Goal: Task Accomplishment & Management: Use online tool/utility

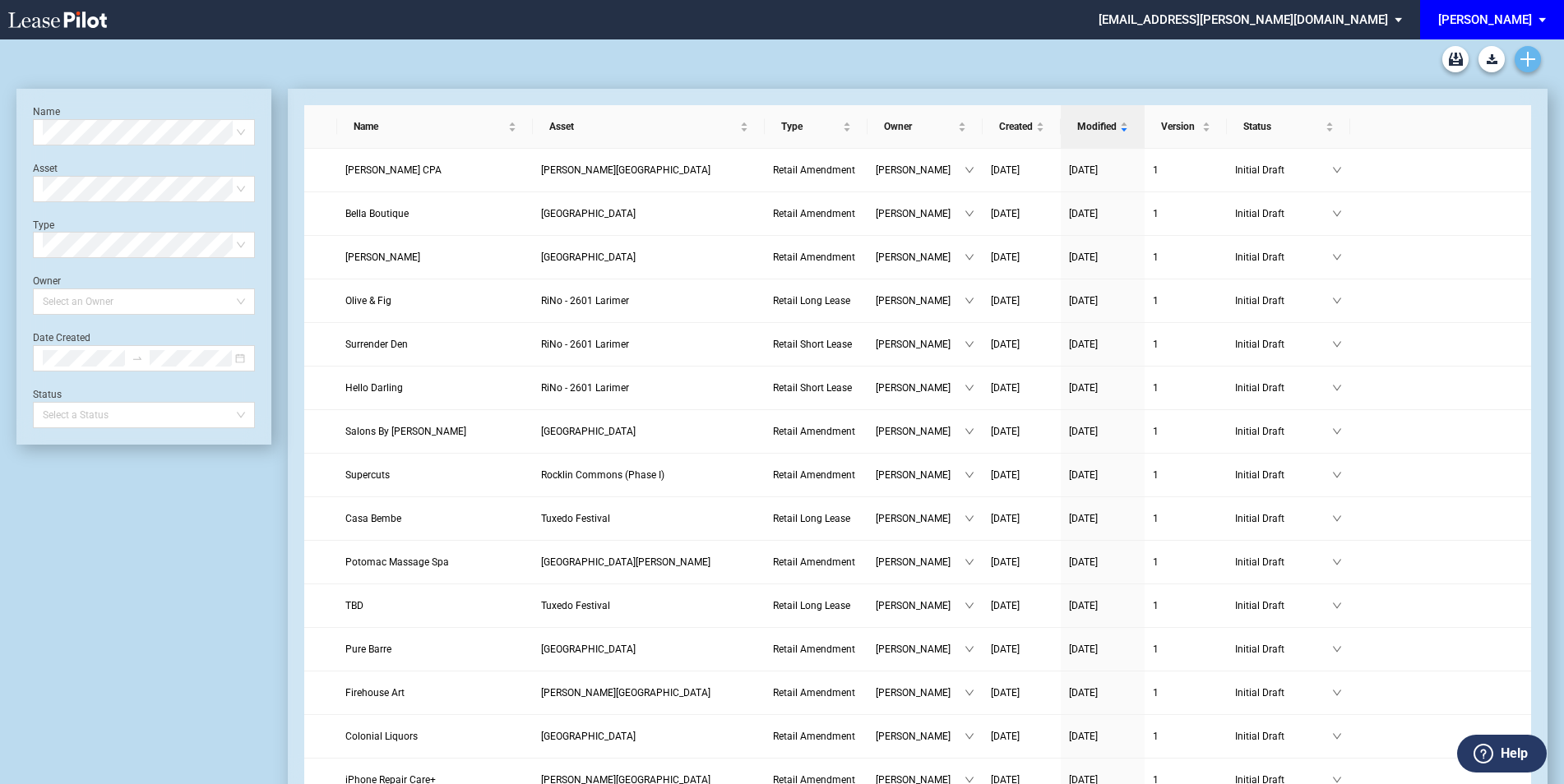
click at [1531, 63] on icon "Create new document" at bounding box center [1528, 59] width 14 height 14
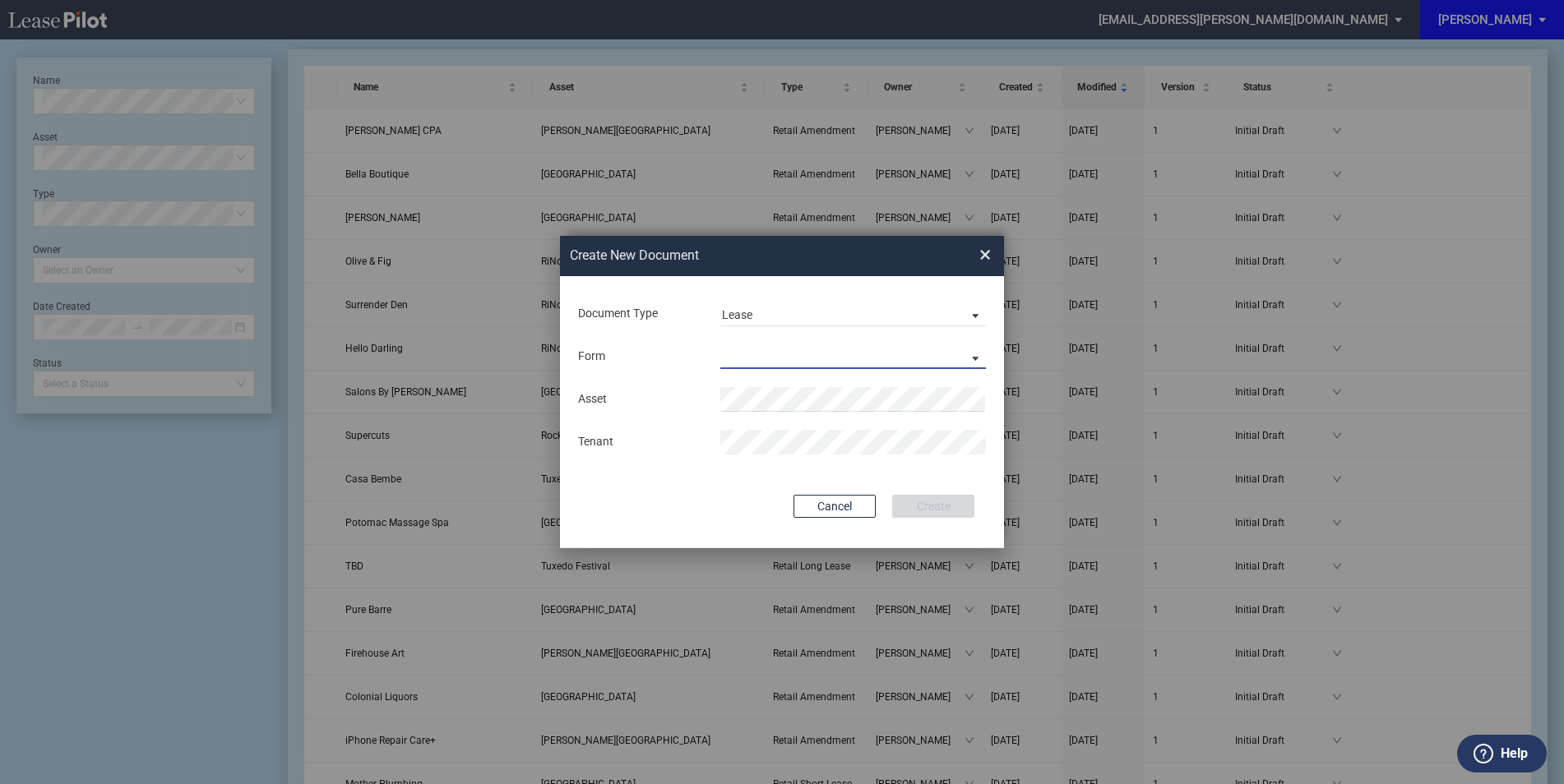
click at [837, 359] on md-select "Retail Long Lease Retail Short Lease" at bounding box center [853, 356] width 266 height 24
click at [822, 350] on div "Retail Long Lease" at bounding box center [773, 358] width 104 height 18
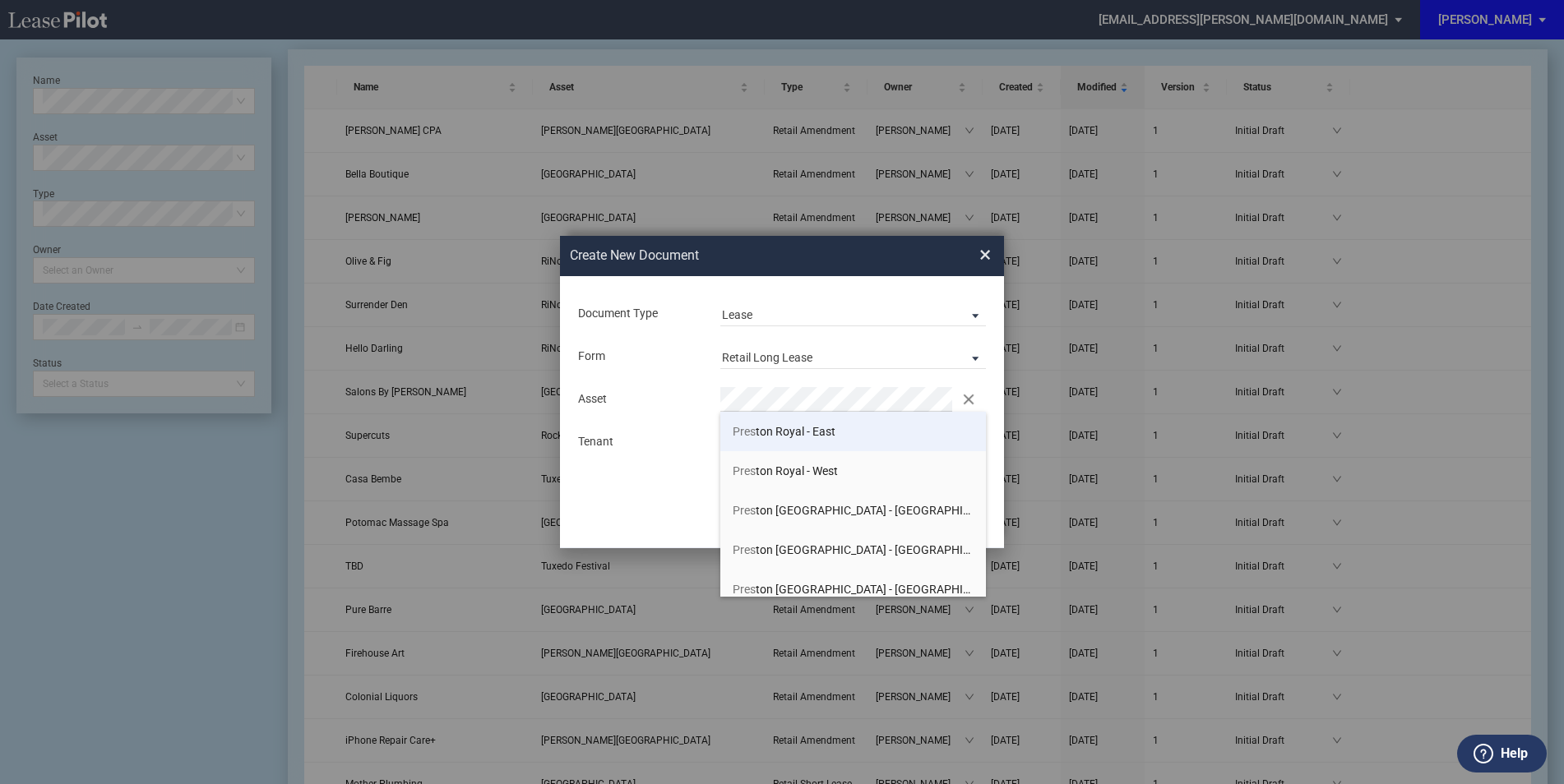
click at [788, 432] on span "Pres ton Royal - East" at bounding box center [784, 432] width 103 height 14
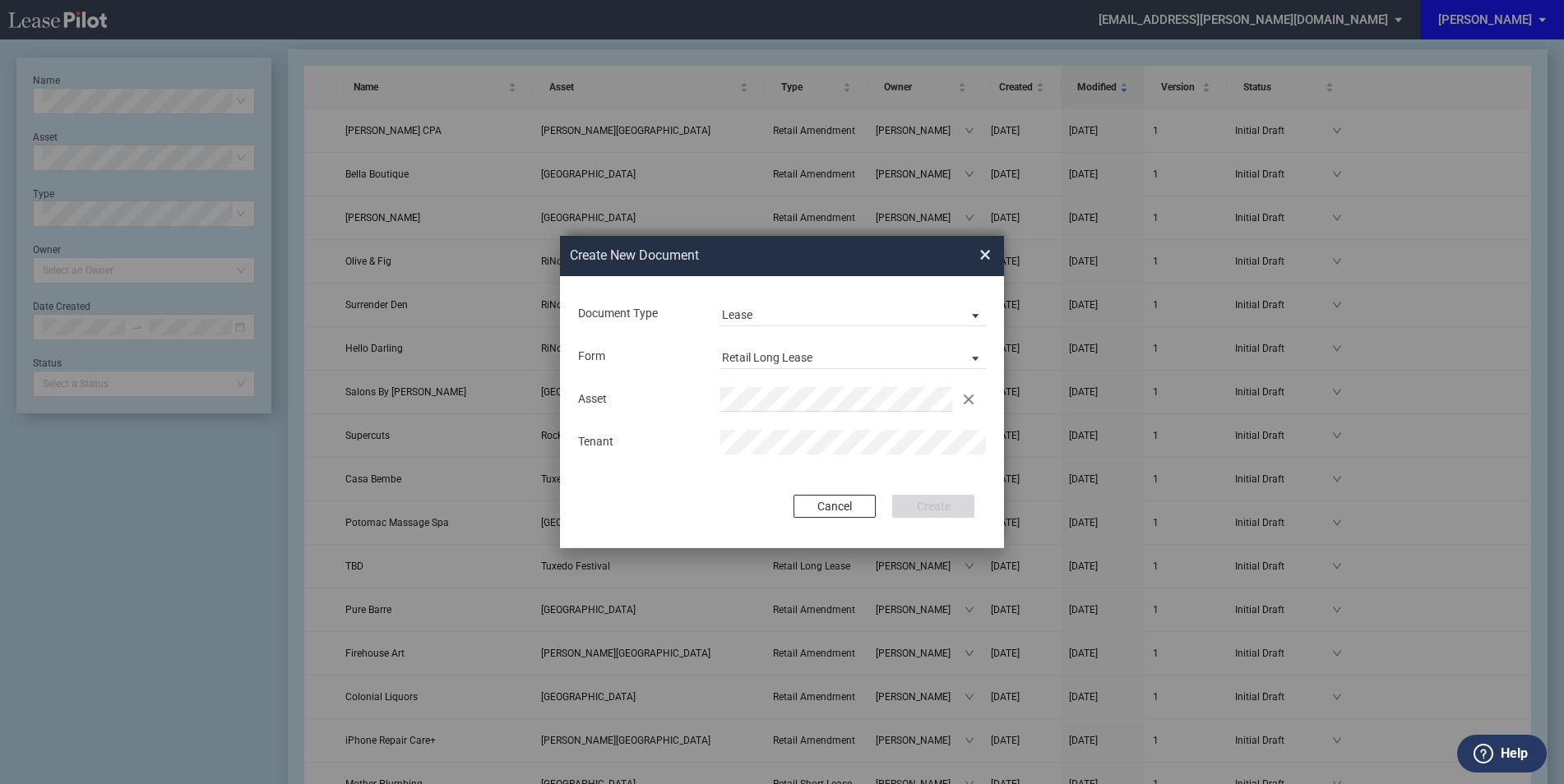
click at [799, 492] on div "Document Type Lease Lease Amendment Deal Type Retail Deal Type Retail Form Reta…" at bounding box center [782, 412] width 444 height 272
click at [953, 506] on button "Create" at bounding box center [932, 506] width 82 height 23
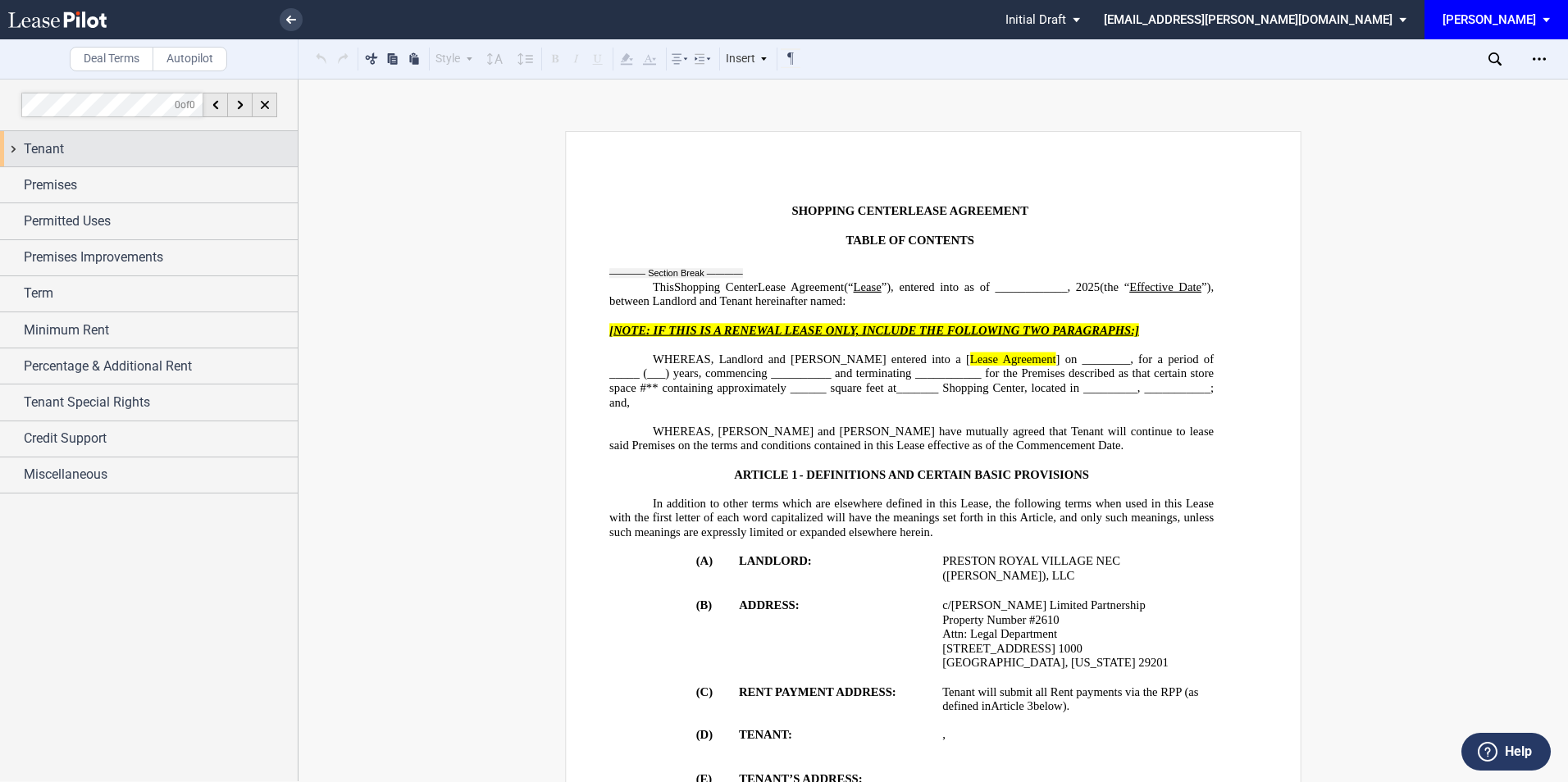
click at [105, 150] on div "Tenant" at bounding box center [160, 150] width 274 height 20
